Goal: Information Seeking & Learning: Learn about a topic

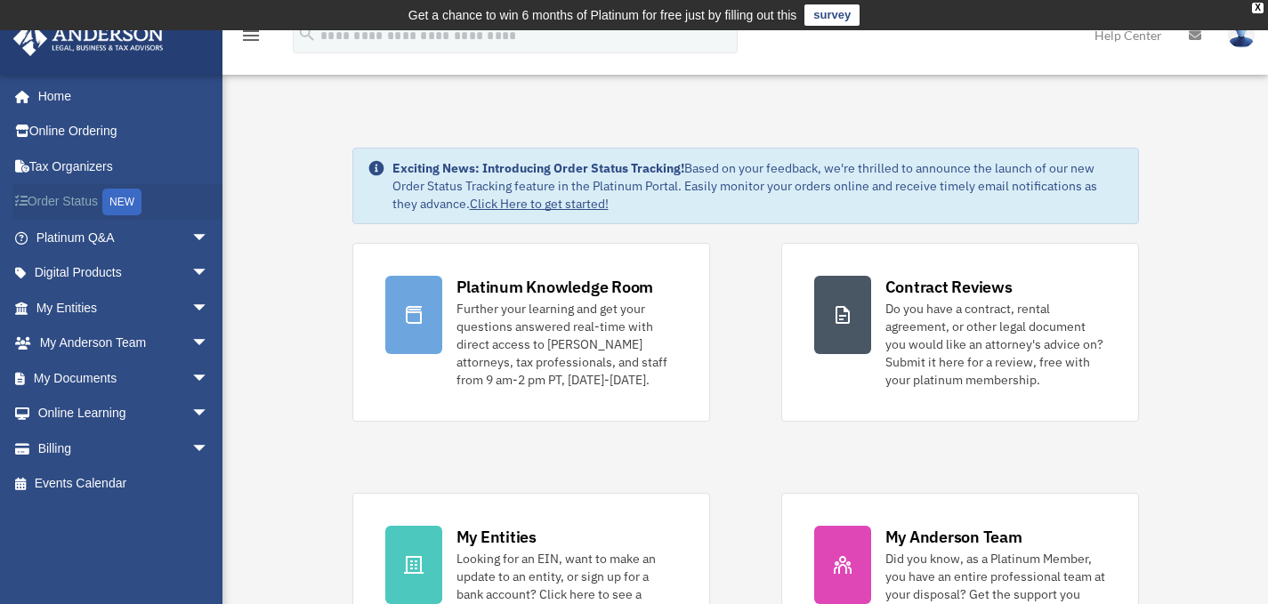
click at [67, 203] on link "Order Status NEW" at bounding box center [123, 202] width 223 height 36
click at [95, 373] on link "My Documents arrow_drop_down" at bounding box center [123, 378] width 223 height 36
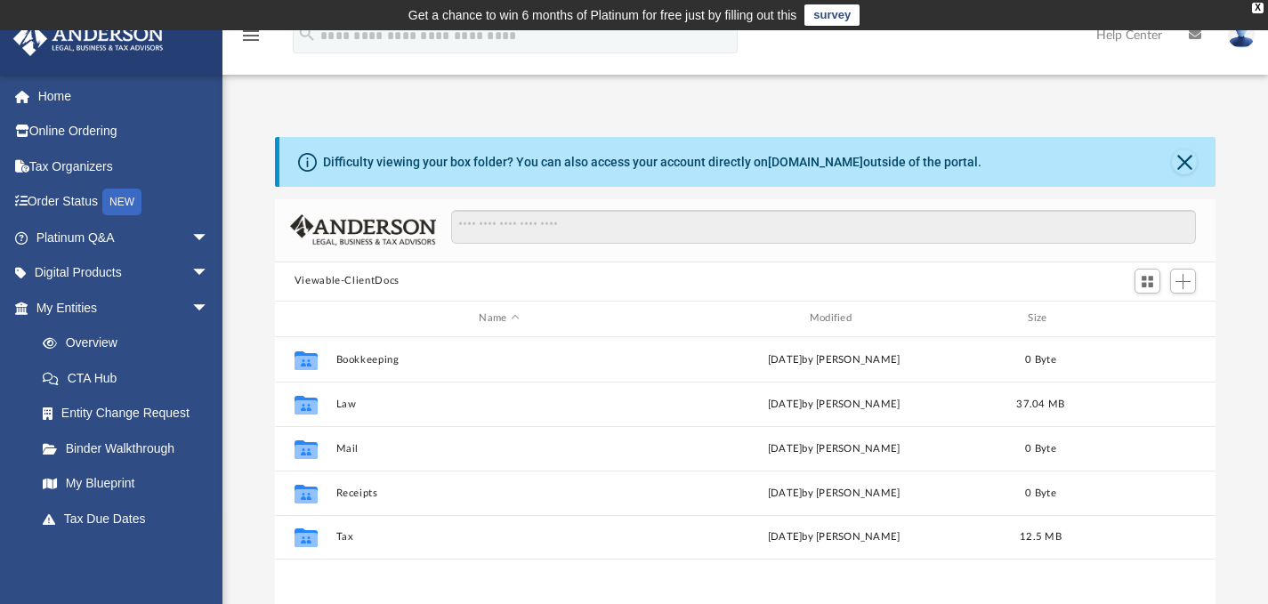
scroll to position [391, 927]
click at [1255, 12] on div "X" at bounding box center [1258, 8] width 12 height 11
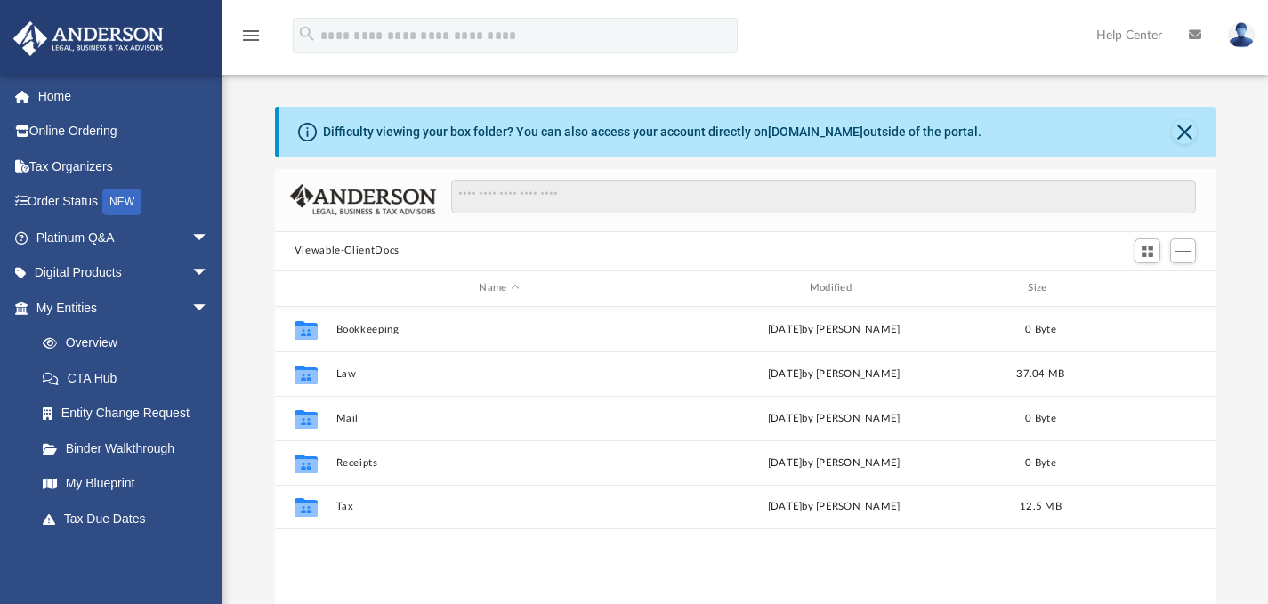
click at [1239, 38] on img at bounding box center [1241, 35] width 27 height 26
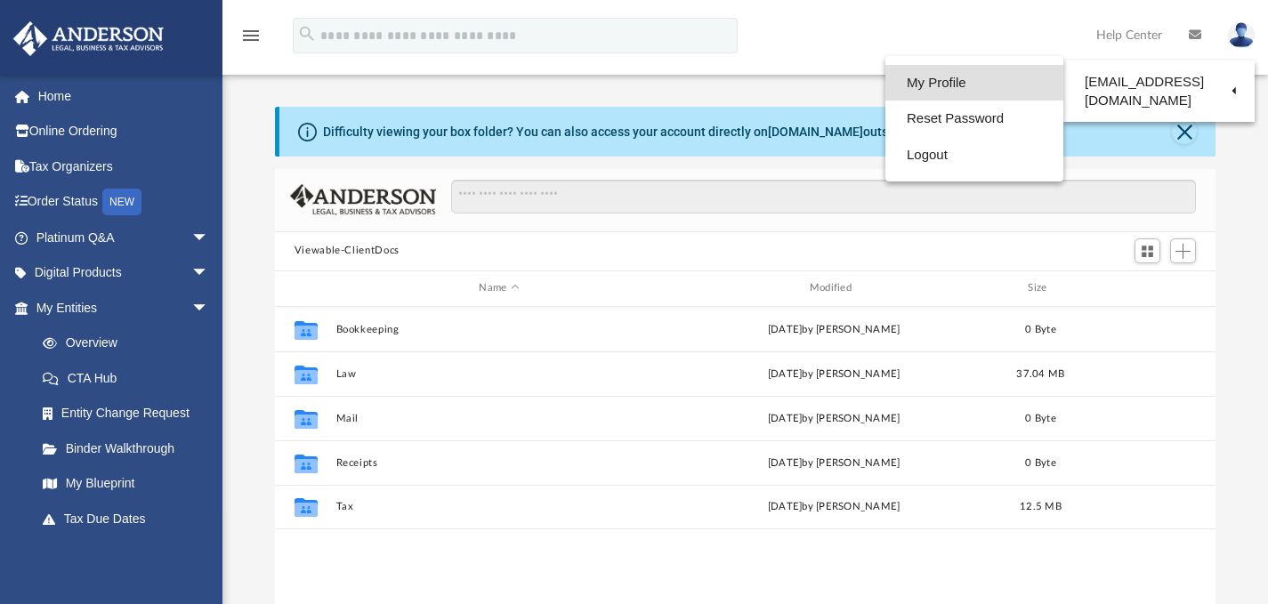
click at [943, 81] on link "My Profile" at bounding box center [974, 83] width 178 height 36
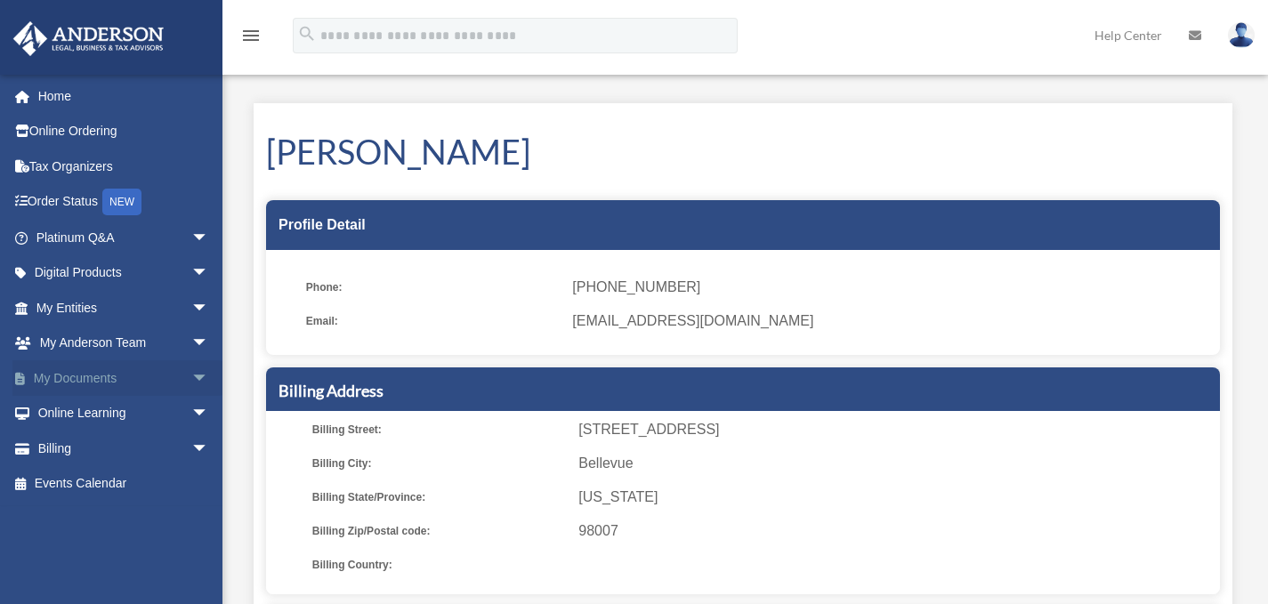
click at [104, 371] on link "My Documents arrow_drop_down" at bounding box center [123, 378] width 223 height 36
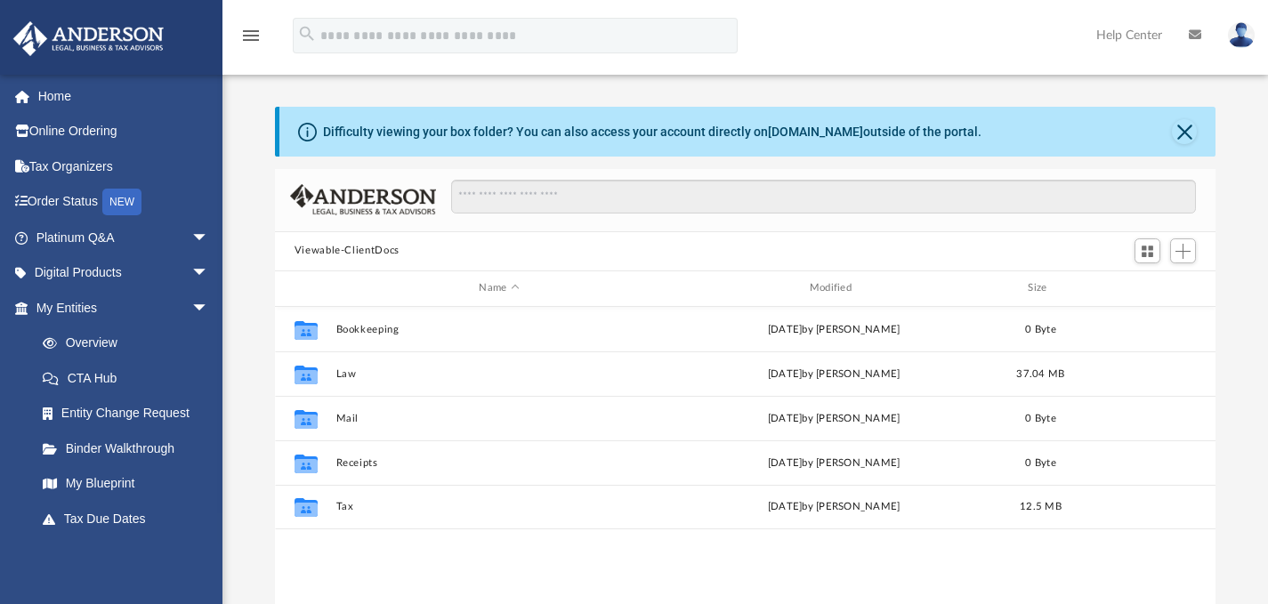
scroll to position [391, 927]
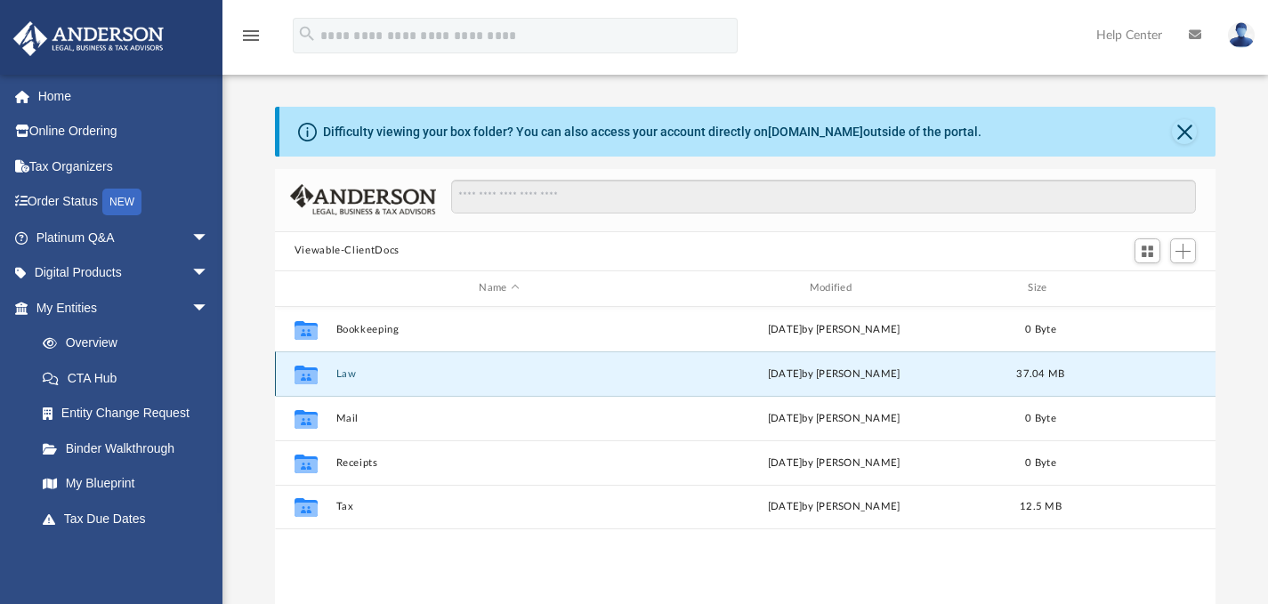
click at [344, 373] on button "Law" at bounding box center [498, 373] width 326 height 12
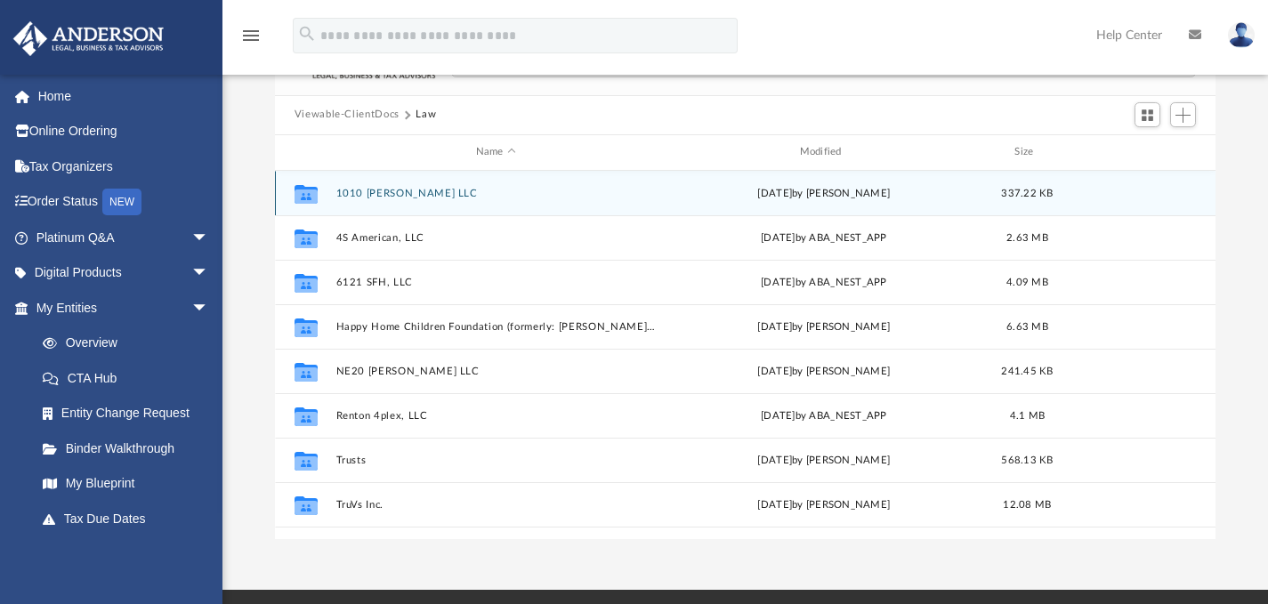
scroll to position [142, 0]
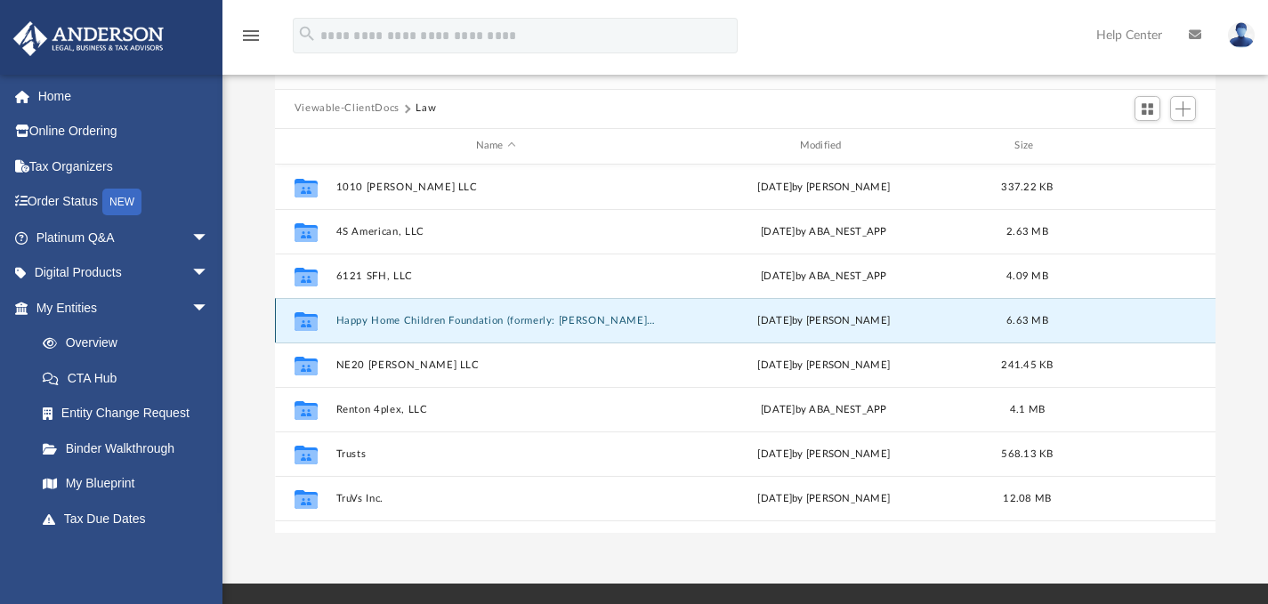
click at [546, 322] on button "Happy Home Children Foundation (formerly: [PERSON_NAME] Foundation)" at bounding box center [495, 320] width 320 height 12
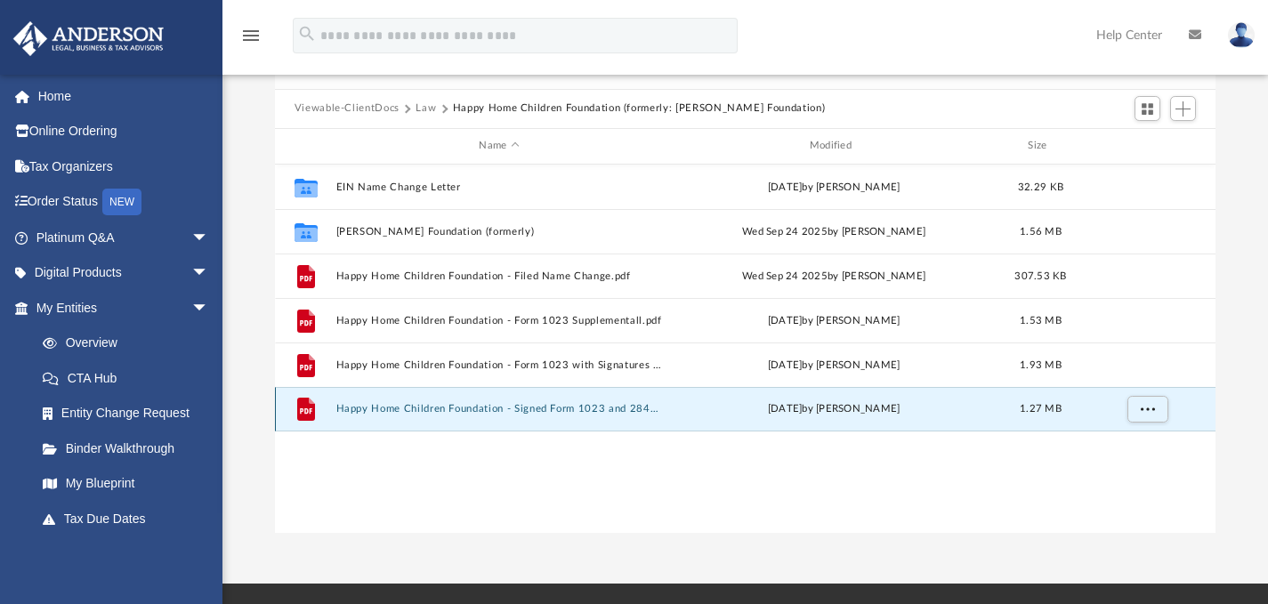
click at [491, 410] on button "Happy Home Children Foundation - Signed Form 1023 and 2848.pdf" at bounding box center [498, 409] width 326 height 12
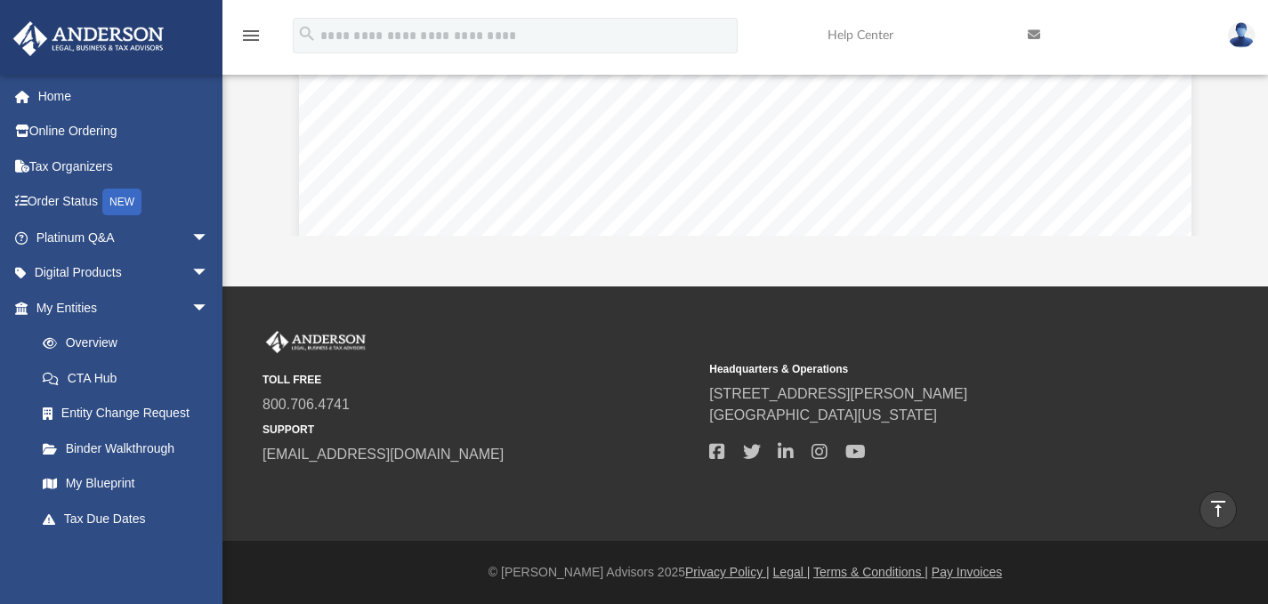
scroll to position [569, 0]
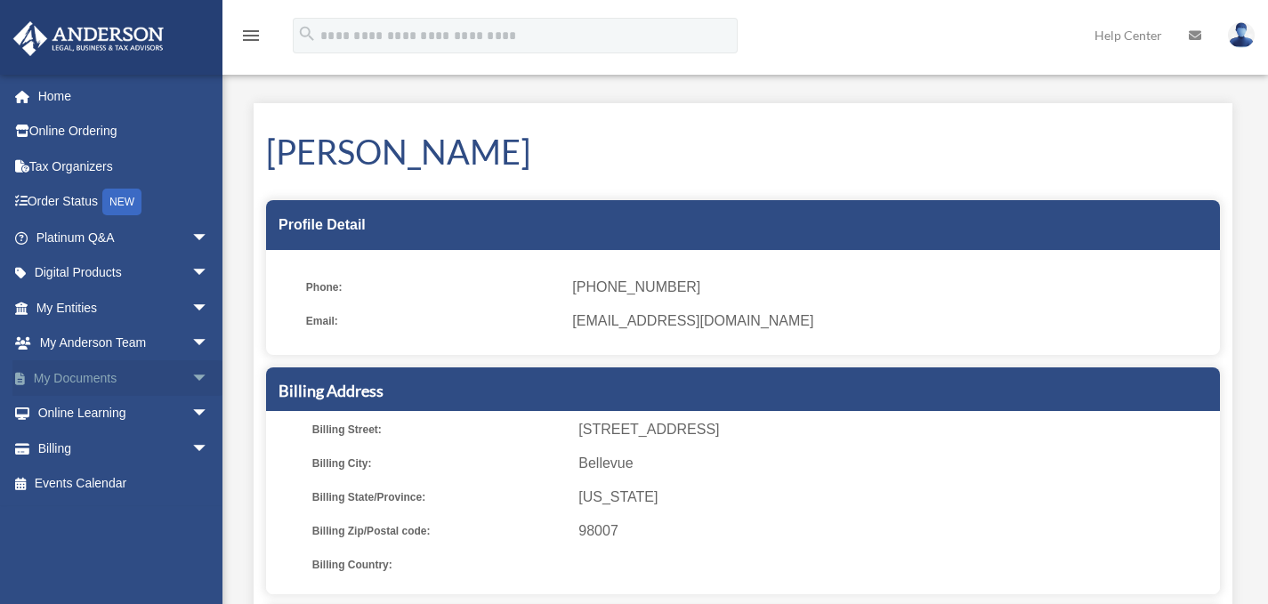
click at [71, 377] on link "My Documents arrow_drop_down" at bounding box center [123, 378] width 223 height 36
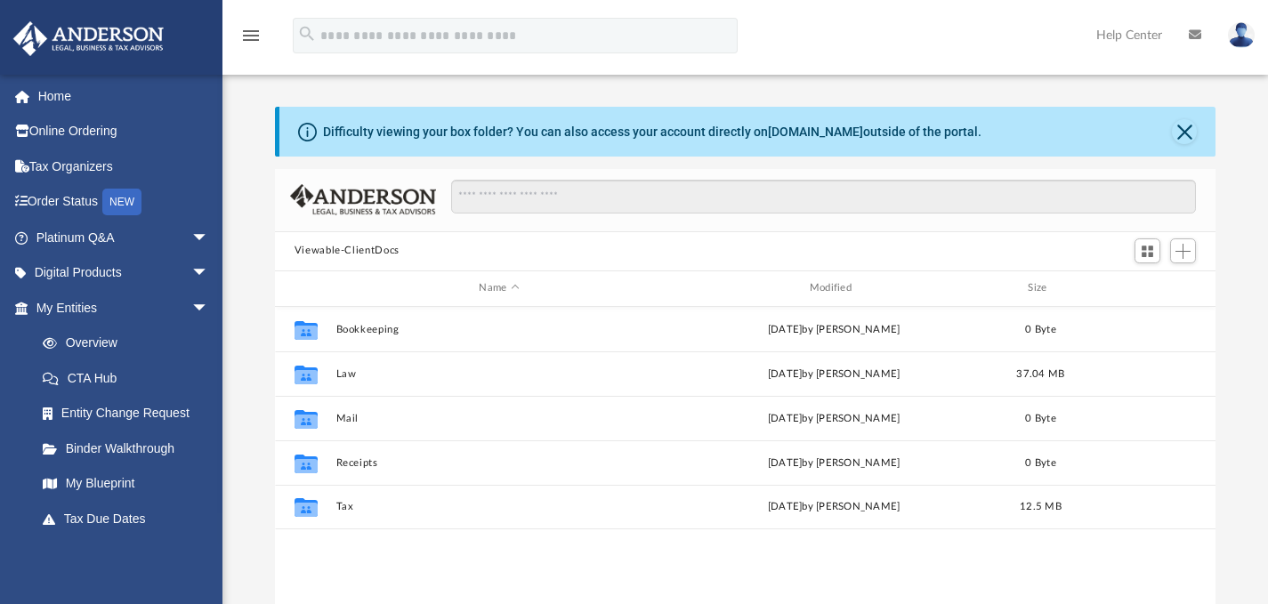
scroll to position [391, 927]
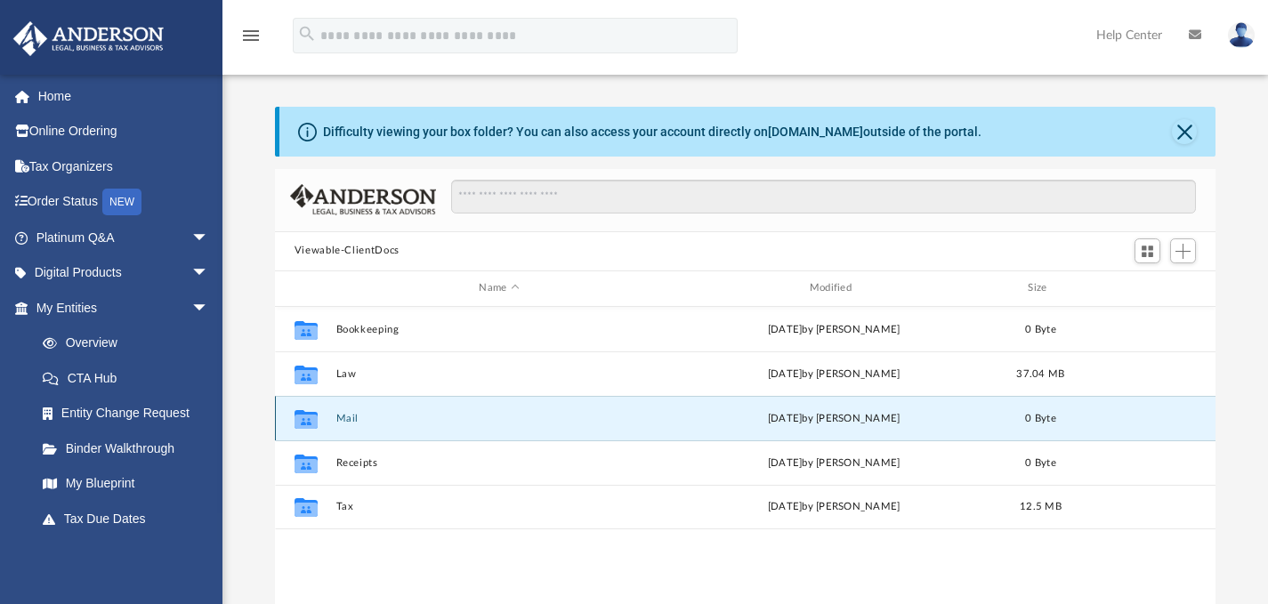
click at [344, 422] on button "Mail" at bounding box center [498, 418] width 326 height 12
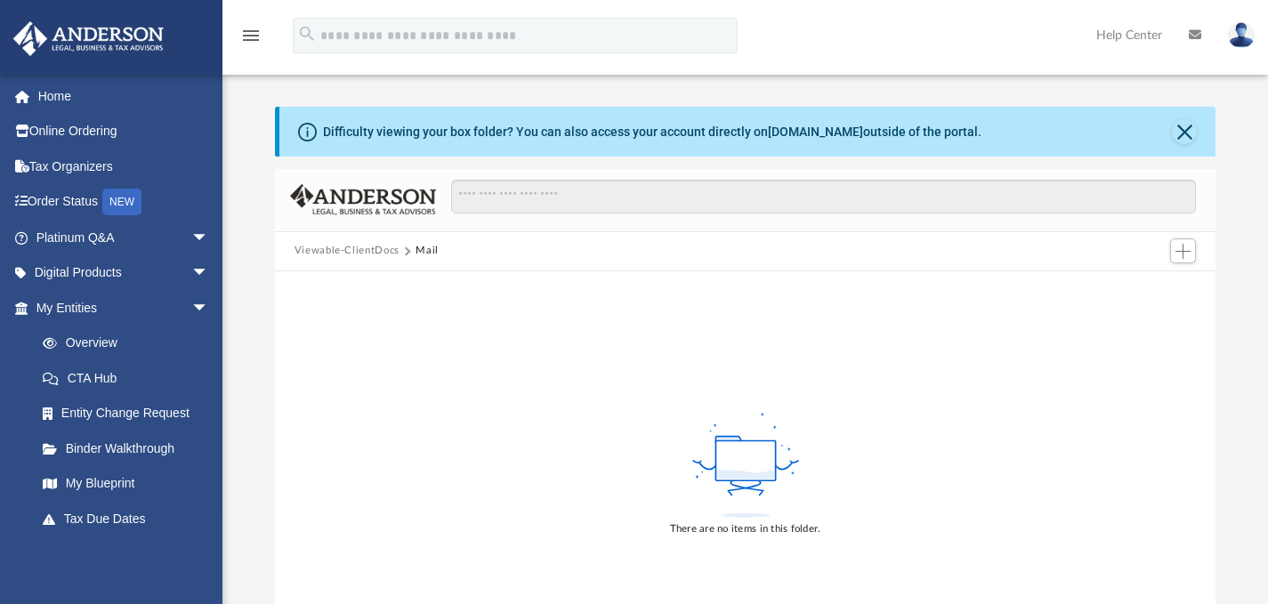
click at [330, 251] on button "Viewable-ClientDocs" at bounding box center [346, 251] width 105 height 16
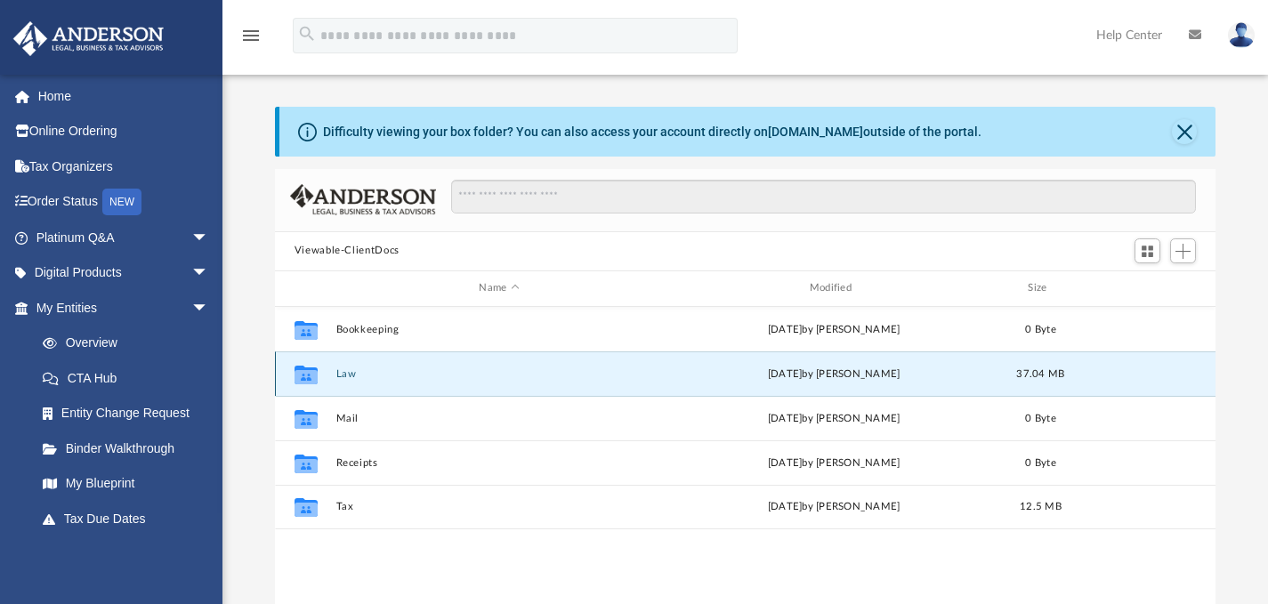
click at [341, 372] on button "Law" at bounding box center [498, 373] width 326 height 12
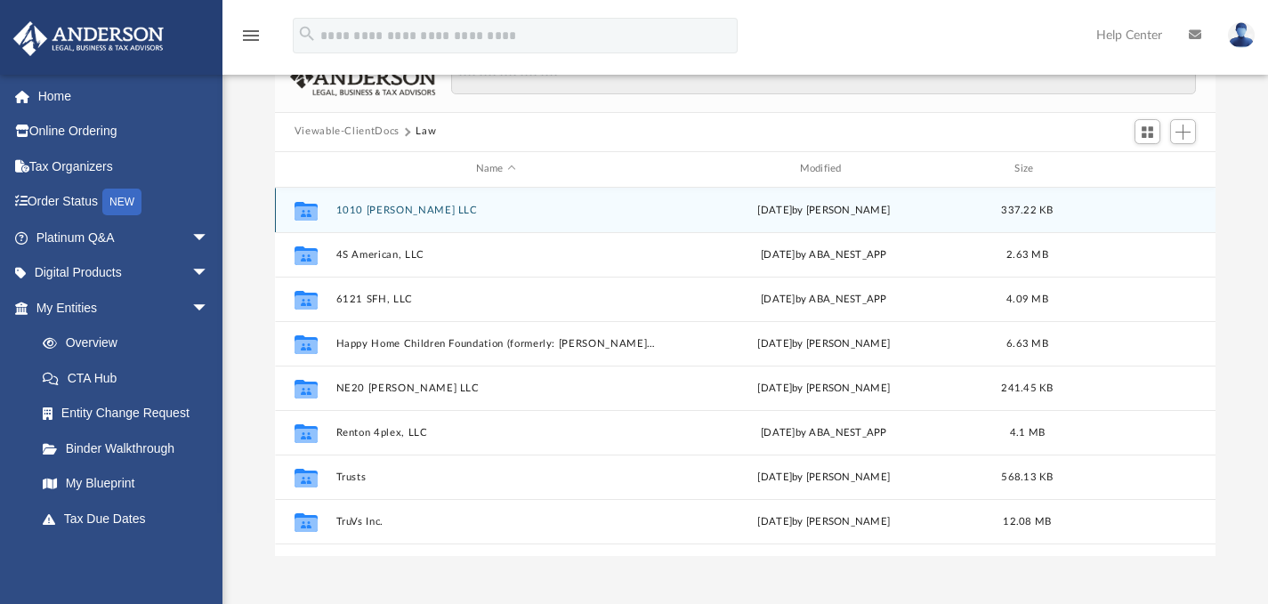
scroll to position [189, 0]
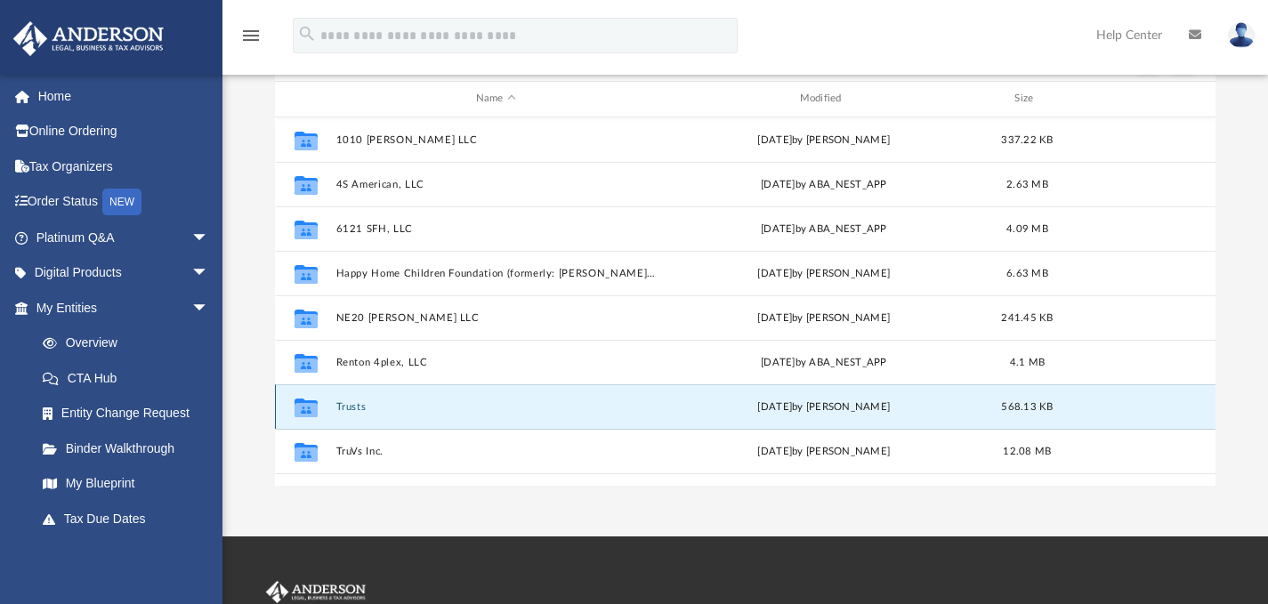
click at [346, 406] on button "Trusts" at bounding box center [495, 406] width 320 height 12
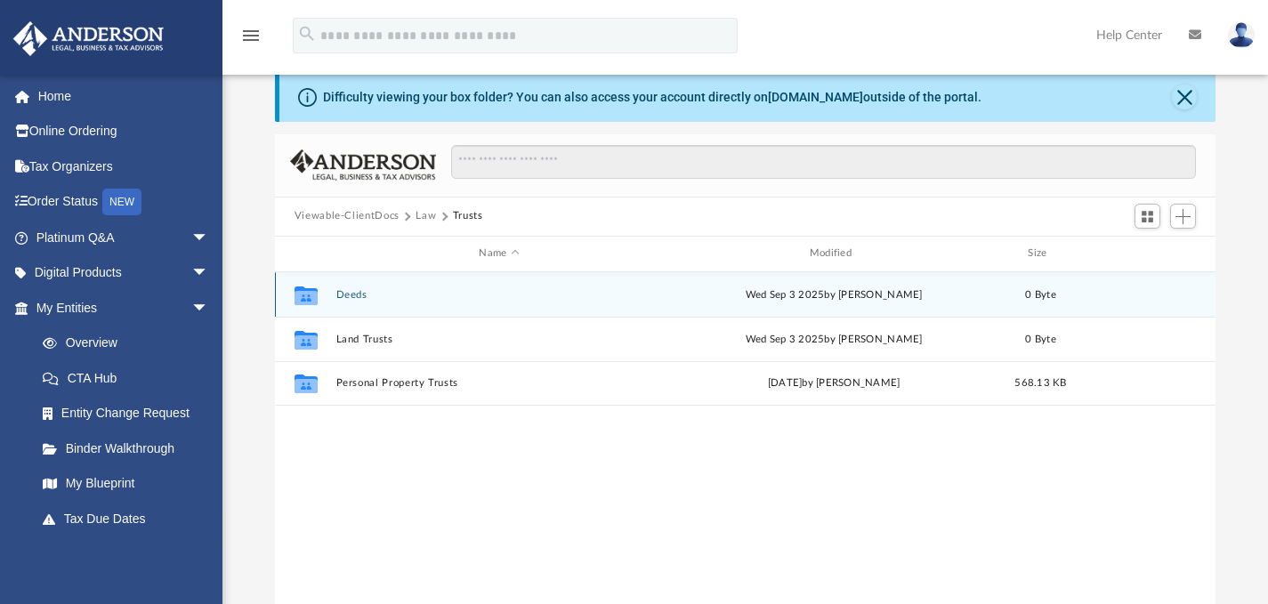
scroll to position [0, 0]
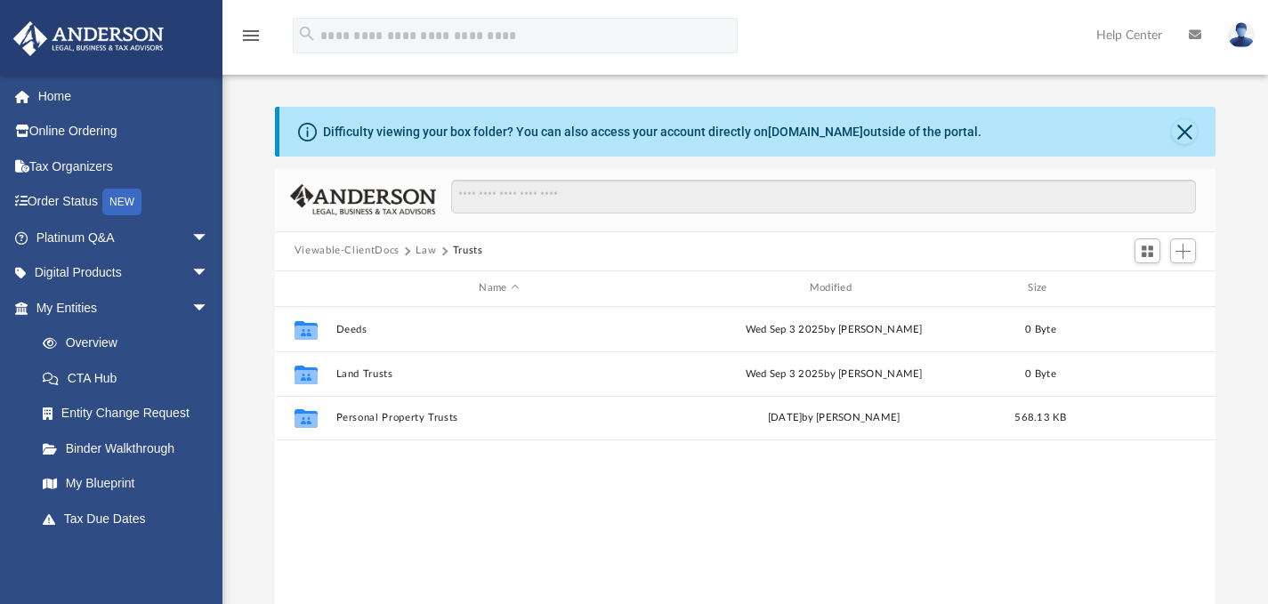
click at [427, 254] on button "Law" at bounding box center [425, 251] width 20 height 16
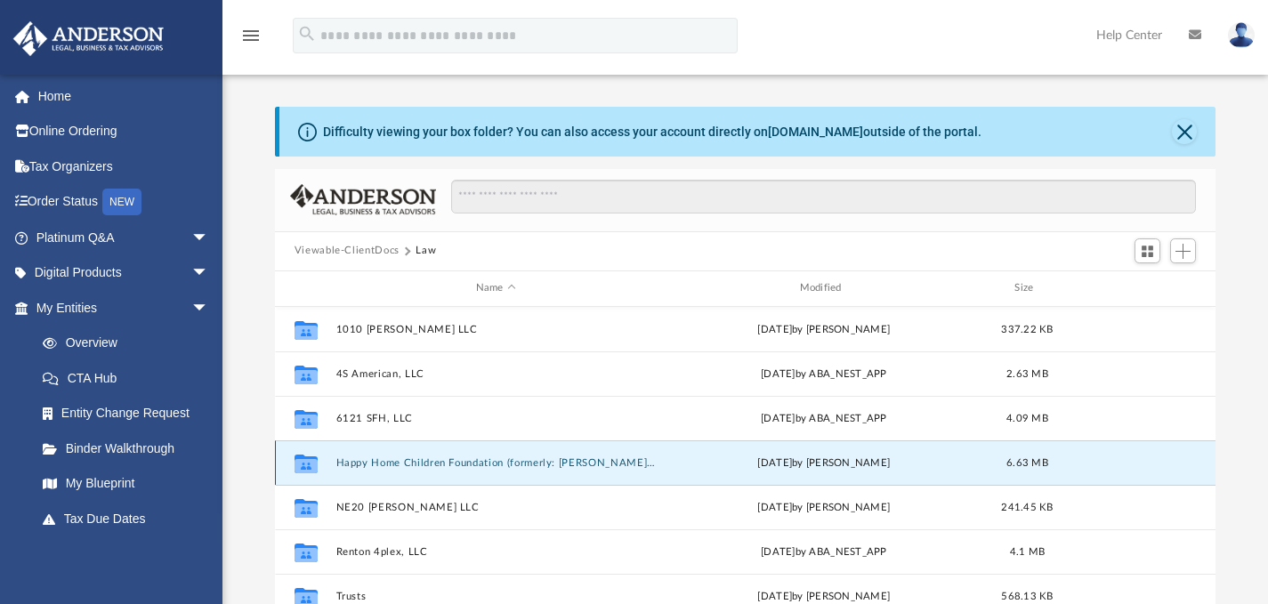
click at [525, 458] on button "Happy Home Children Foundation (formerly: [PERSON_NAME] Foundation)" at bounding box center [495, 462] width 320 height 12
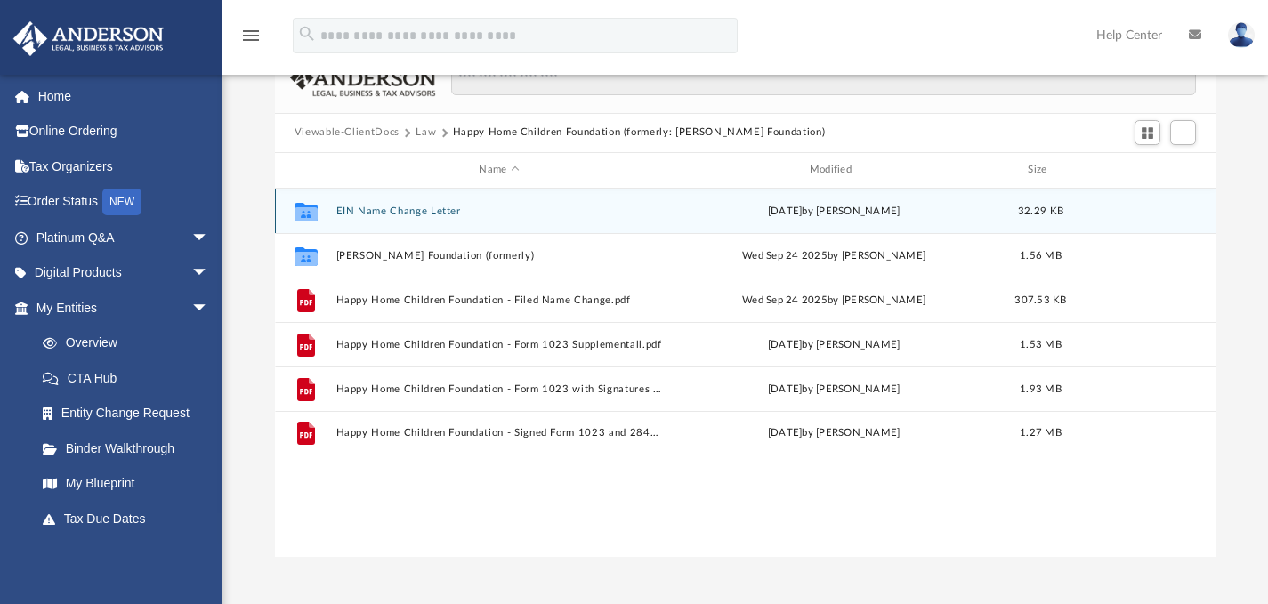
scroll to position [178, 0]
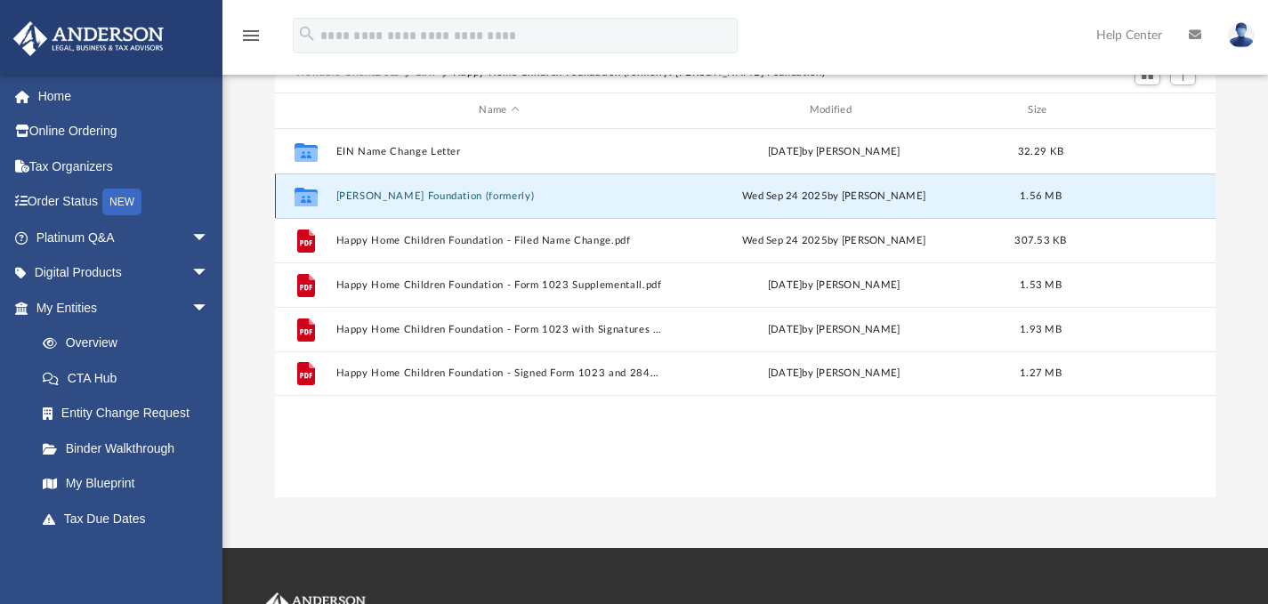
click at [391, 196] on button "[PERSON_NAME] Foundation (formerly)" at bounding box center [498, 195] width 326 height 12
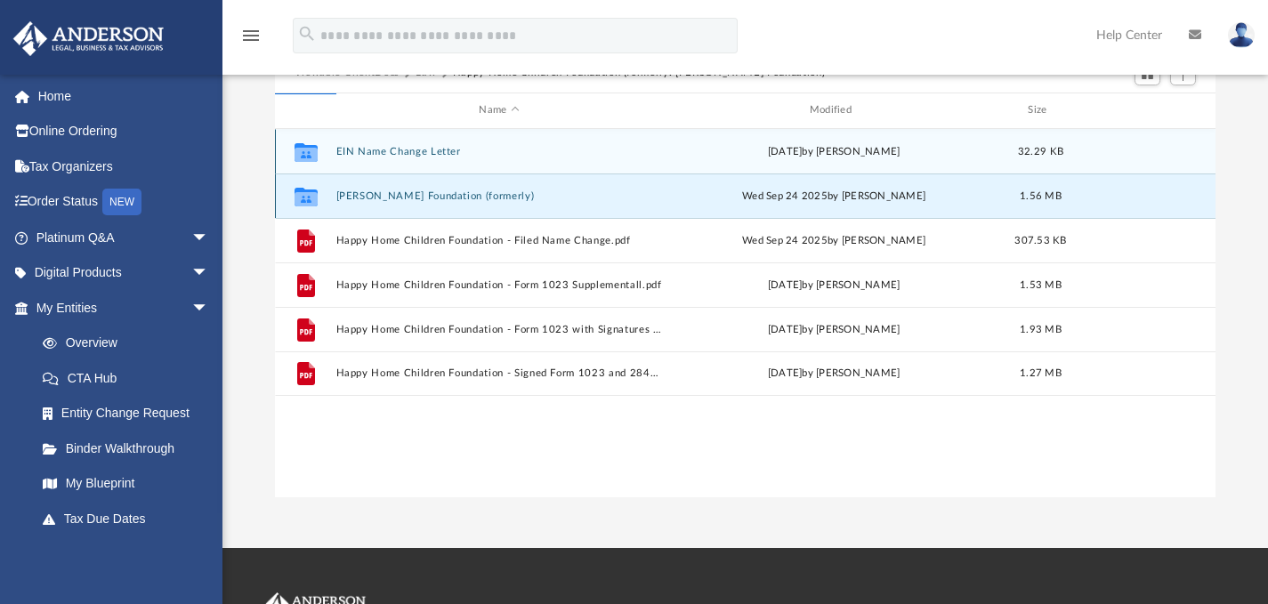
click at [391, 196] on button "[PERSON_NAME] Foundation (formerly)" at bounding box center [498, 195] width 326 height 12
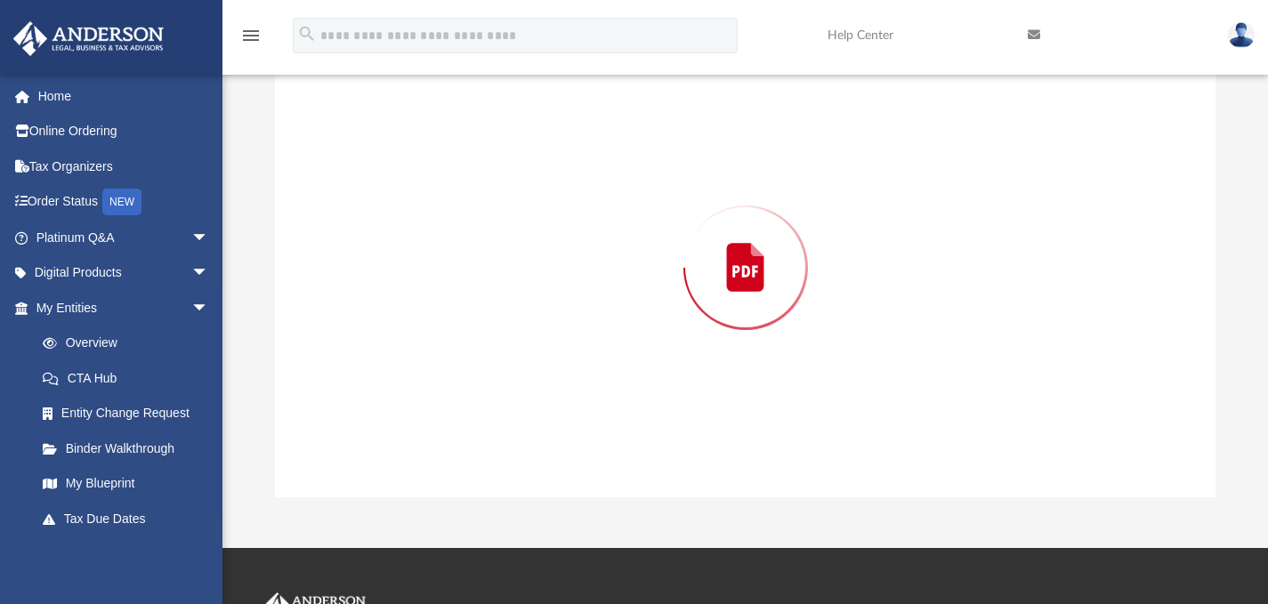
scroll to position [169, 0]
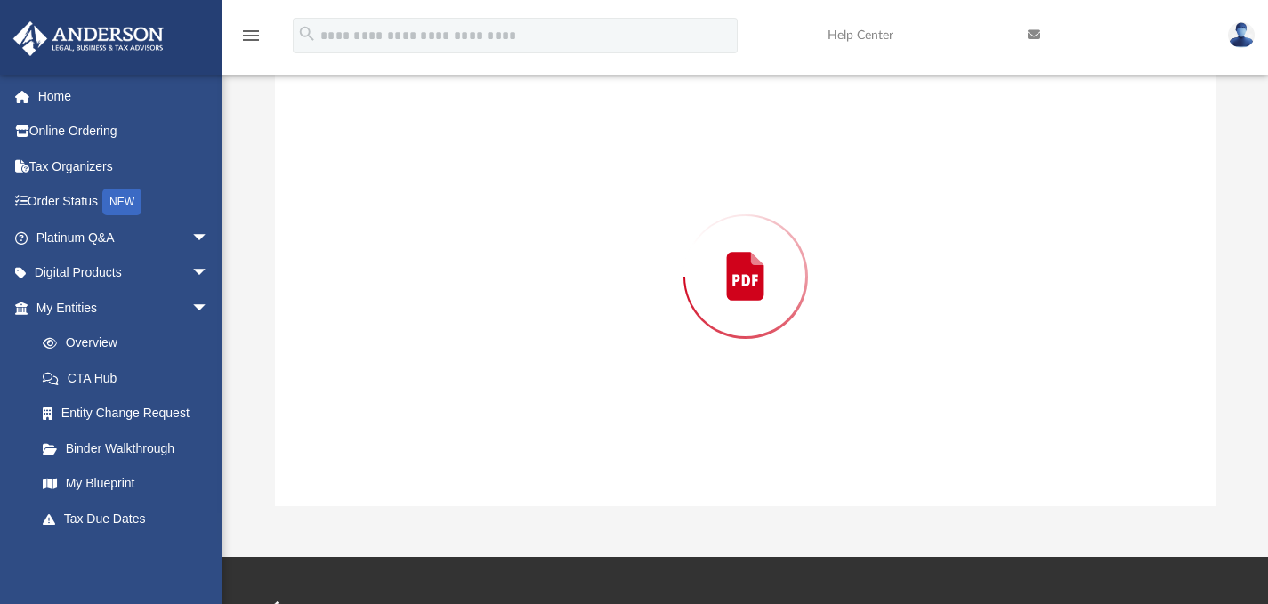
click at [391, 196] on div "Preview" at bounding box center [745, 276] width 941 height 459
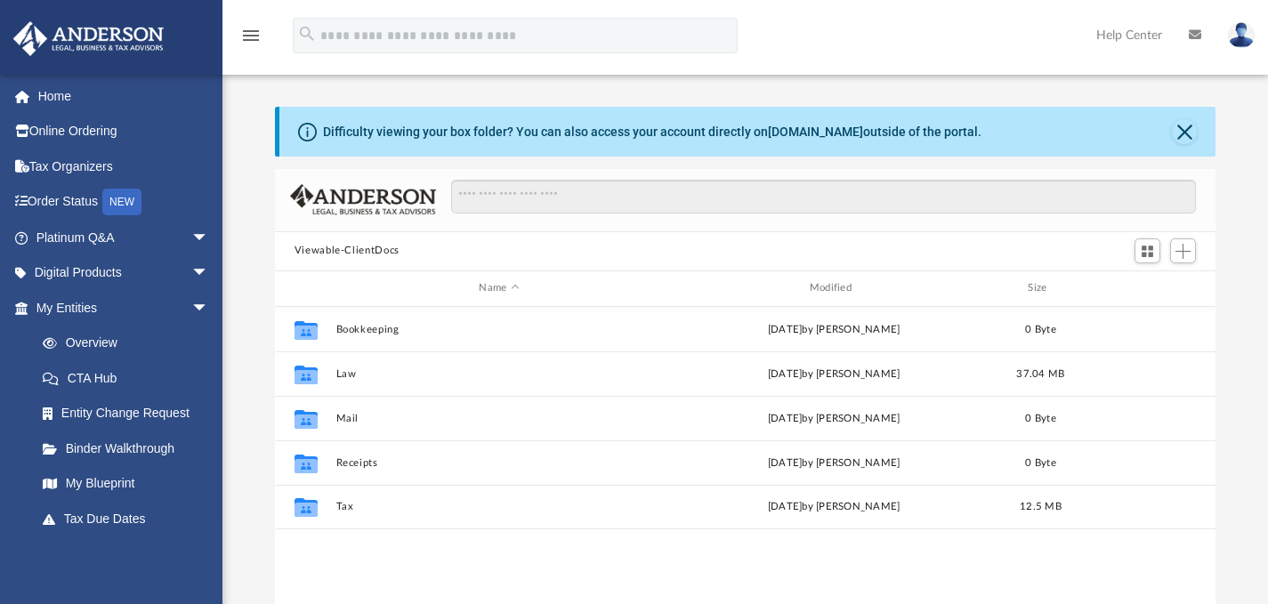
scroll to position [391, 927]
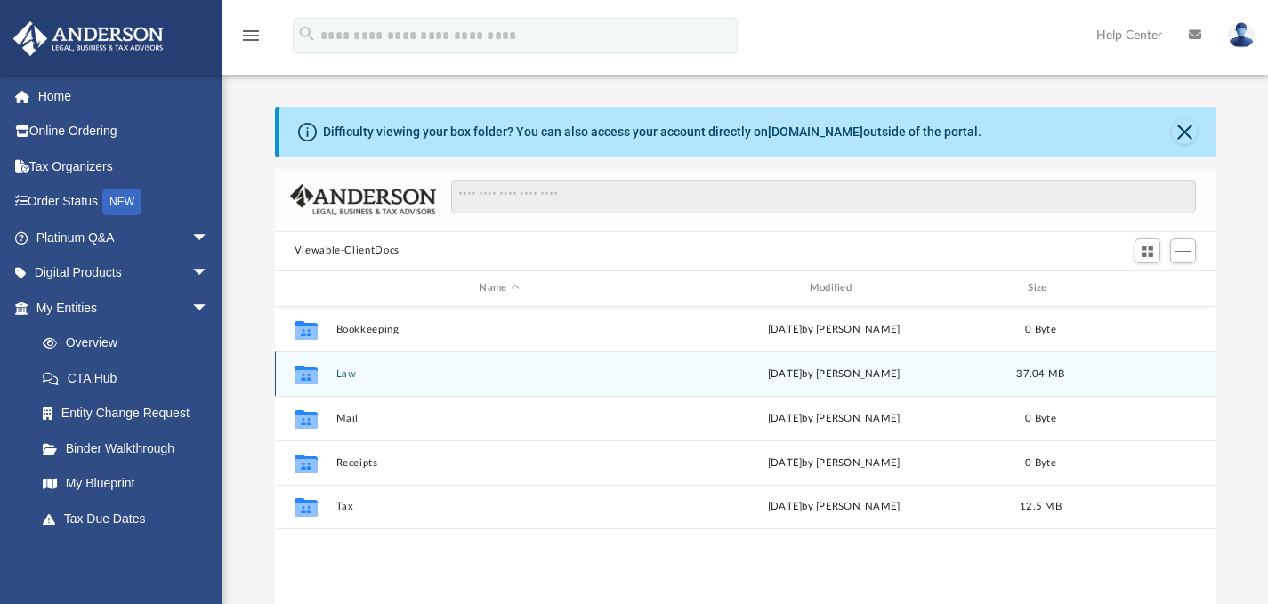
click at [333, 378] on div "Collaborated Folder Law [DATE] by [PERSON_NAME] 37.04 MB" at bounding box center [745, 373] width 941 height 44
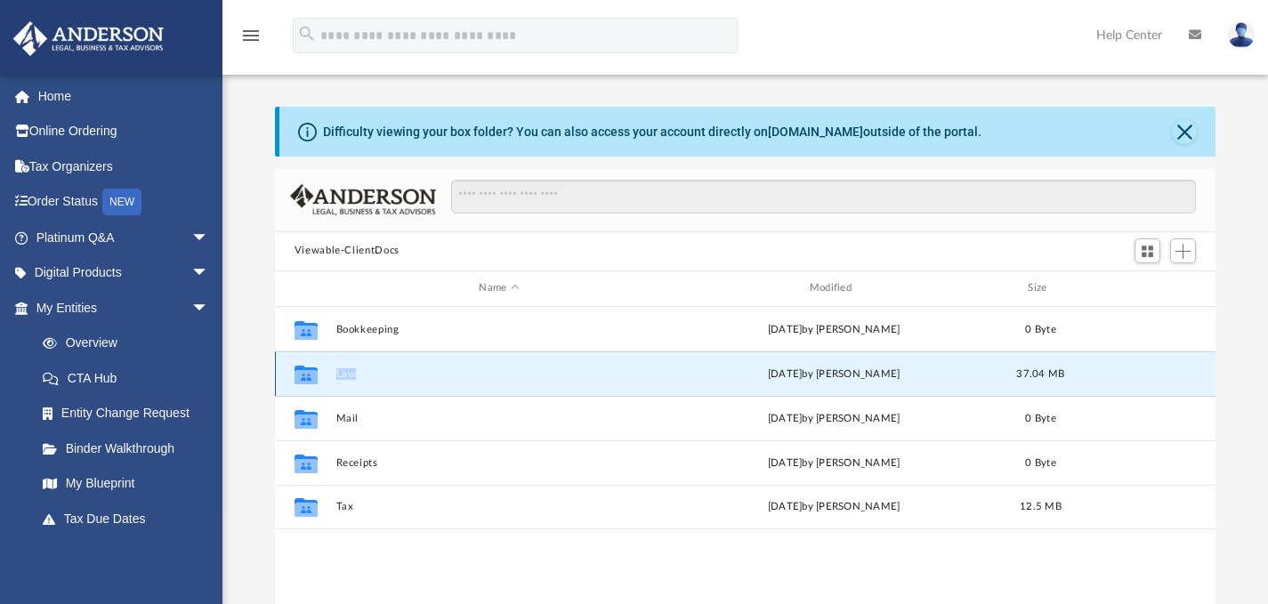
click at [333, 378] on div "Collaborated Folder Law [DATE] by [PERSON_NAME] 37.04 MB" at bounding box center [745, 373] width 941 height 44
click at [300, 372] on icon "grid" at bounding box center [305, 376] width 23 height 14
click at [361, 374] on button "Law" at bounding box center [498, 373] width 326 height 12
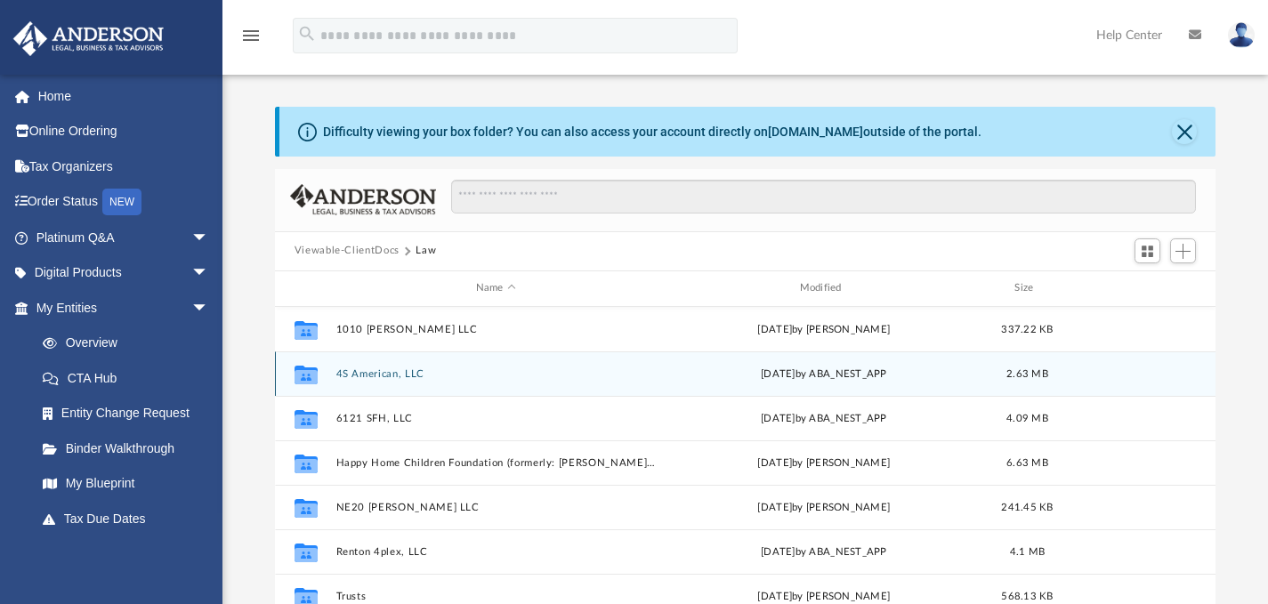
click at [361, 374] on button "4S American, LLC" at bounding box center [495, 373] width 320 height 12
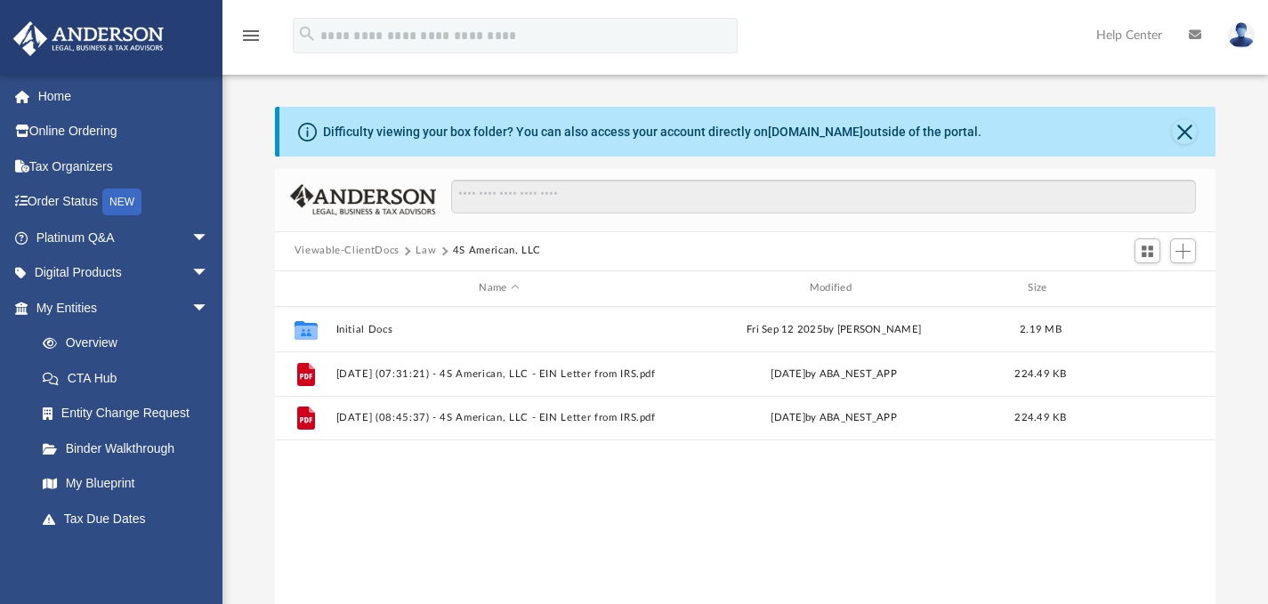
click at [431, 248] on button "Law" at bounding box center [425, 251] width 20 height 16
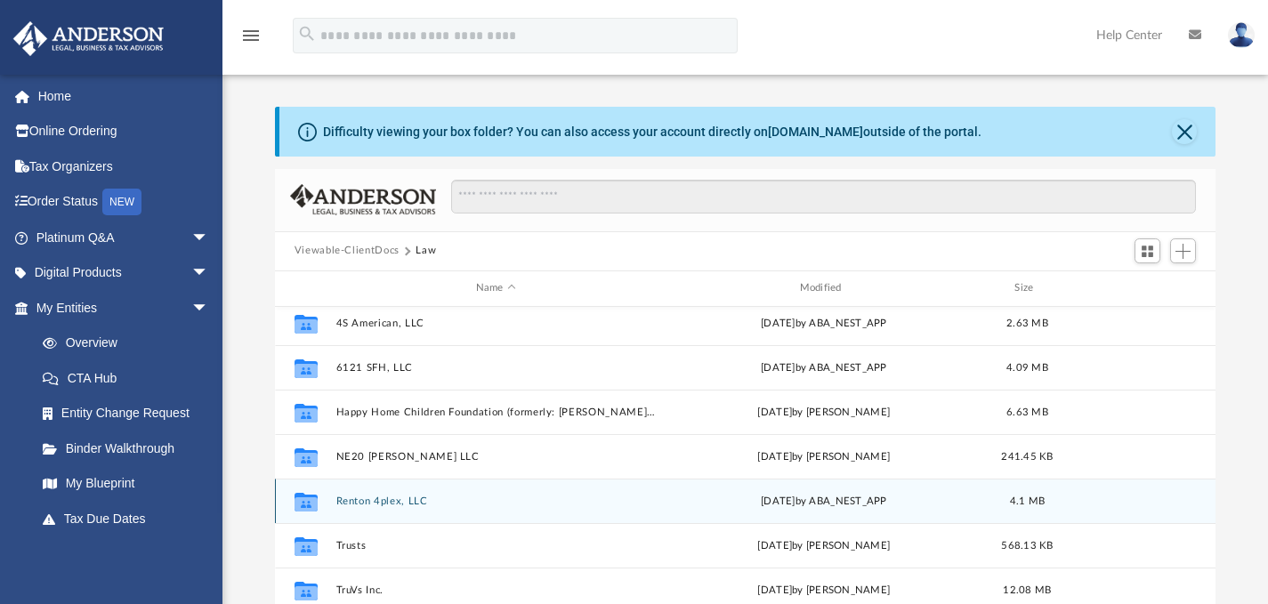
scroll to position [0, 0]
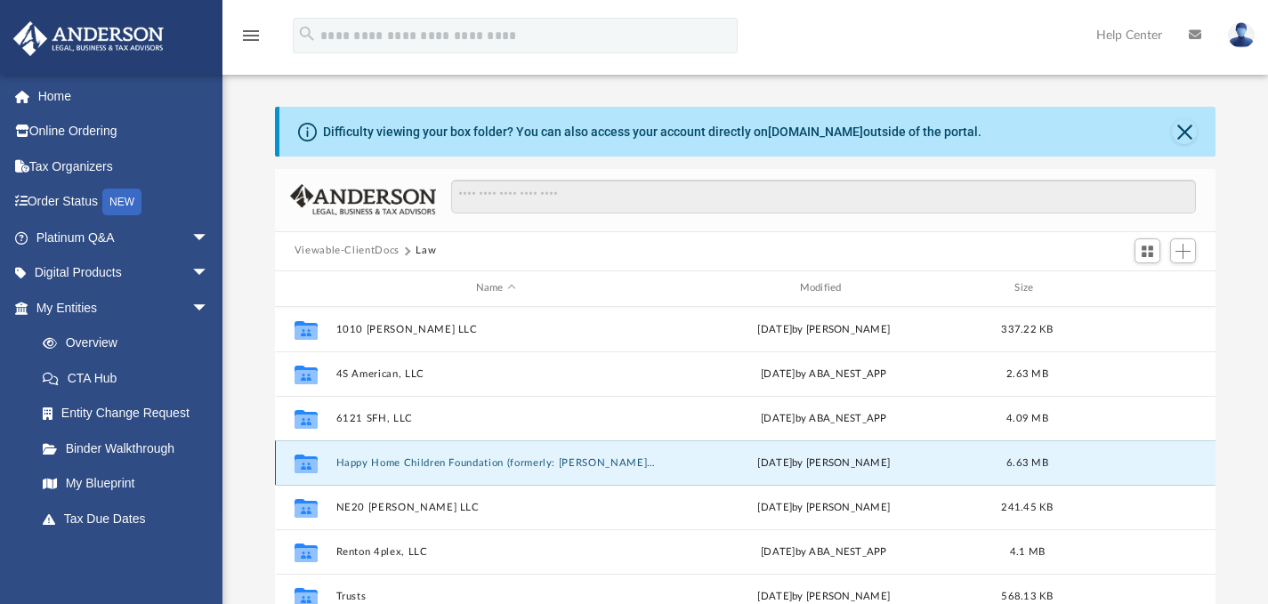
click at [520, 464] on button "Happy Home Children Foundation (formerly: [PERSON_NAME] Foundation)" at bounding box center [495, 462] width 320 height 12
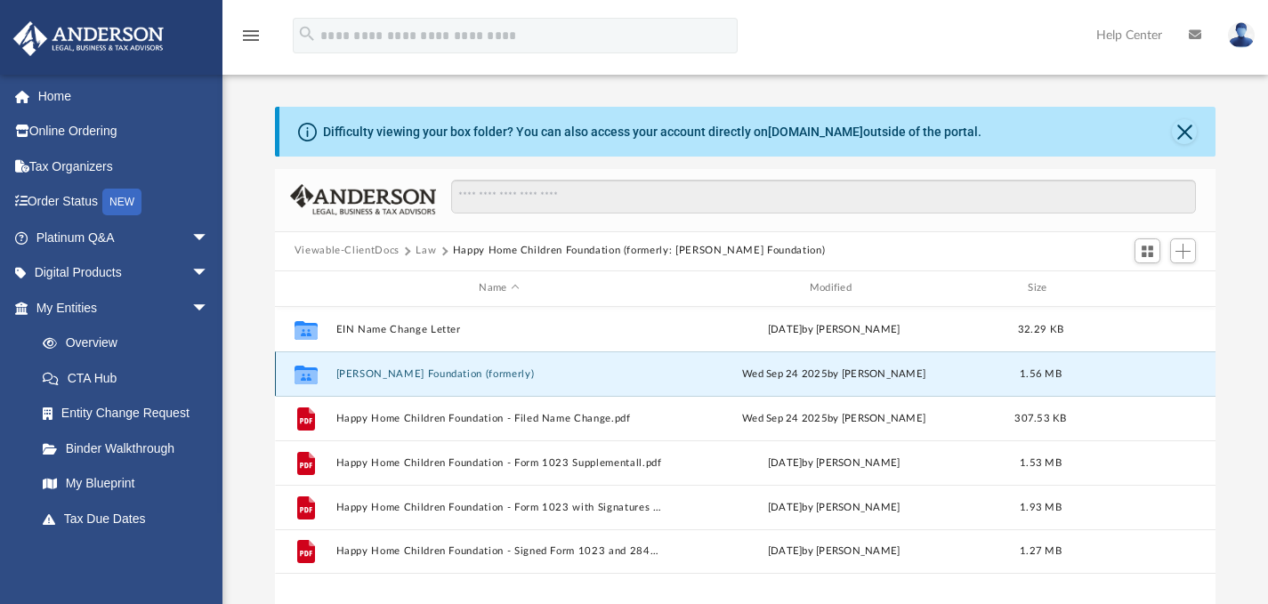
click at [406, 371] on button "[PERSON_NAME] Foundation (formerly)" at bounding box center [498, 373] width 326 height 12
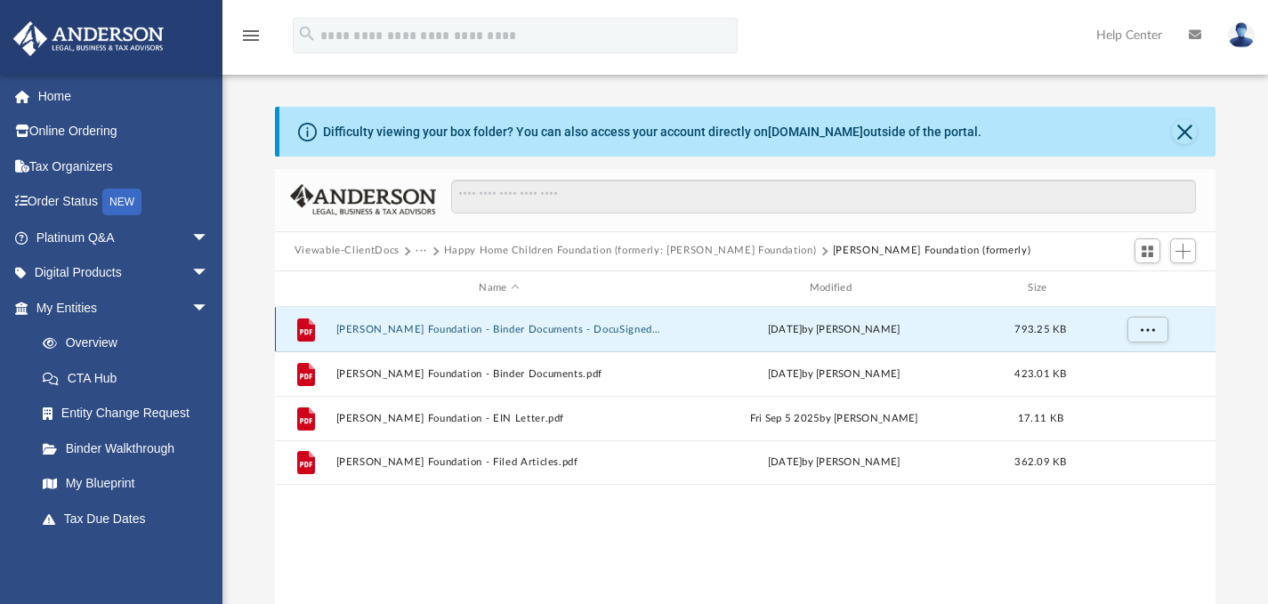
click at [554, 326] on button "Srisai Foundation - Binder Documents - DocuSigned.pdf" at bounding box center [498, 329] width 326 height 12
